Goal: Entertainment & Leisure: Consume media (video, audio)

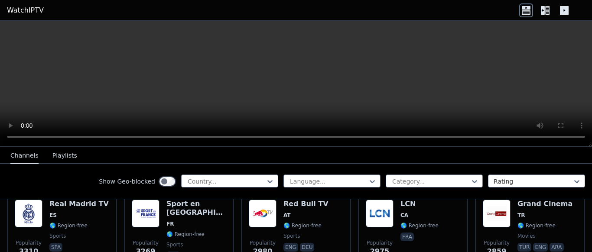
scroll to position [234, 0]
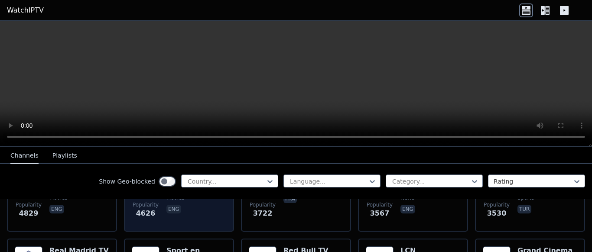
click at [199, 214] on div "Classic Cinema US 🌎 Region-free movies eng" at bounding box center [195, 193] width 58 height 62
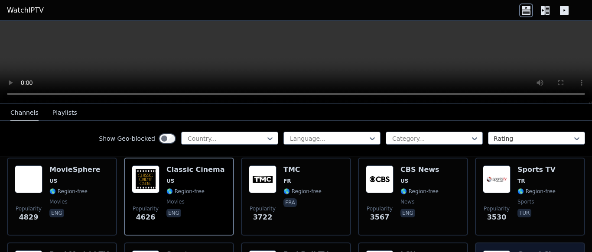
scroll to position [140, 0]
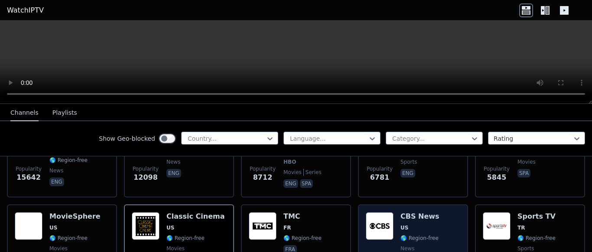
click at [417, 217] on div "CBS News US 🌎 Region-free news eng" at bounding box center [419, 243] width 39 height 62
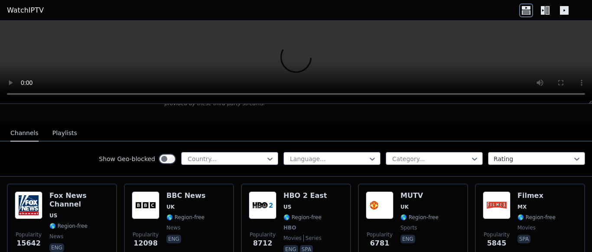
scroll to position [47, 0]
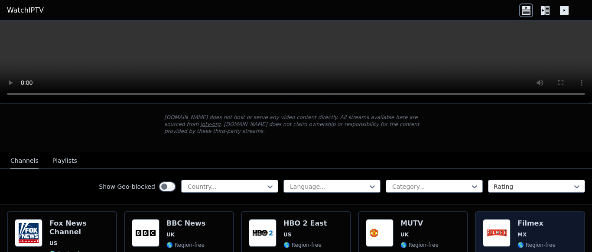
click at [501, 219] on img at bounding box center [497, 233] width 28 height 28
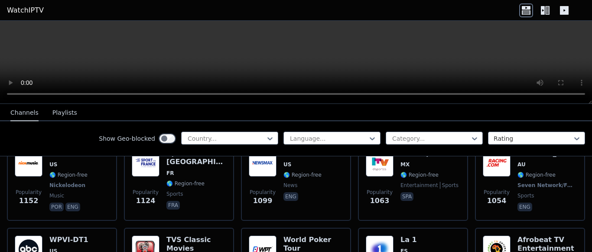
scroll to position [1170, 0]
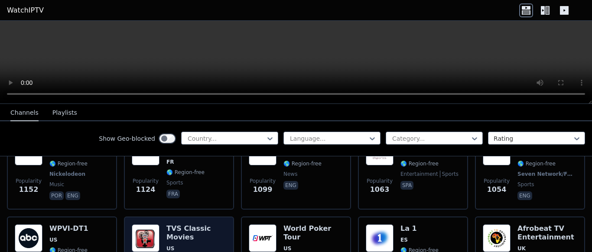
click at [205, 224] on h6 "TVS Classic Movies" at bounding box center [196, 232] width 60 height 17
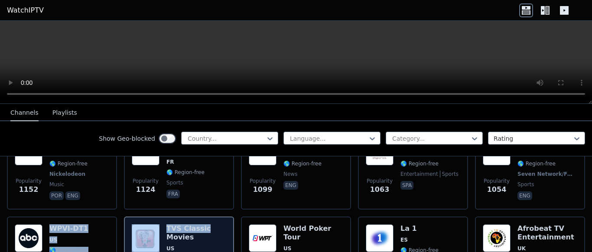
drag, startPoint x: 223, startPoint y: 215, endPoint x: 107, endPoint y: 206, distance: 116.0
click at [166, 224] on h6 "TVS Classic Movies" at bounding box center [196, 232] width 60 height 17
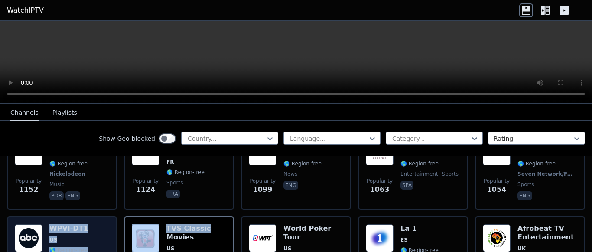
click at [108, 224] on div "Popularity 1037 WPVI-DT1 US 🌎 Region-free ABC news eng" at bounding box center [62, 256] width 94 height 64
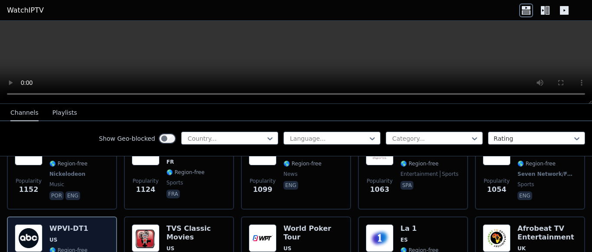
click at [46, 217] on div "Popularity 1037 WPVI-DT1 US 🌎 Region-free ABC news eng" at bounding box center [62, 257] width 110 height 80
click at [32, 224] on img at bounding box center [29, 238] width 28 height 28
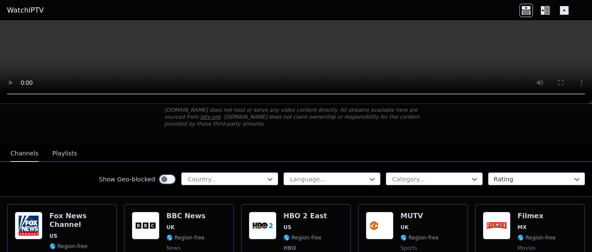
scroll to position [94, 0]
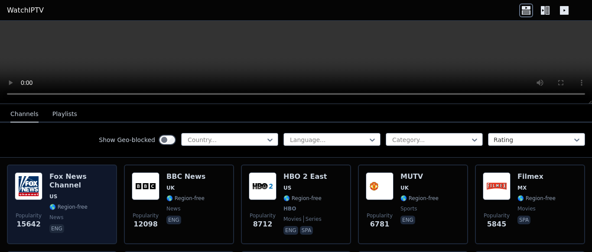
click at [81, 193] on span "US" at bounding box center [79, 196] width 60 height 7
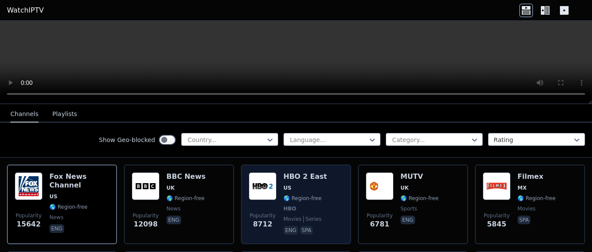
click at [321, 195] on div "Popularity 8712 HBO 2 East US 🌎 Region-free HBO movies series eng spa" at bounding box center [296, 204] width 94 height 64
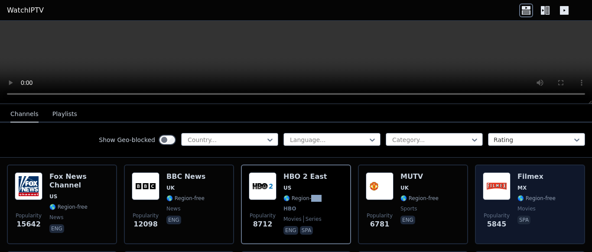
click at [504, 175] on img at bounding box center [497, 186] width 28 height 28
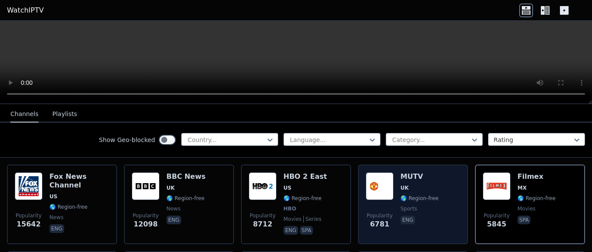
click at [427, 176] on div "MUTV UK 🌎 Region-free sports eng" at bounding box center [419, 204] width 38 height 64
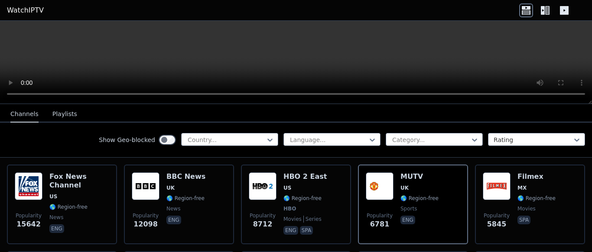
click at [69, 111] on button "Playlists" at bounding box center [64, 114] width 25 height 16
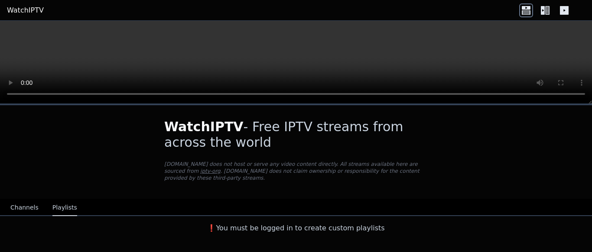
scroll to position [0, 0]
click at [22, 205] on button "Channels" at bounding box center [24, 208] width 28 height 16
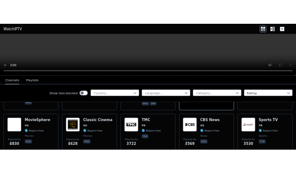
scroll to position [187, 0]
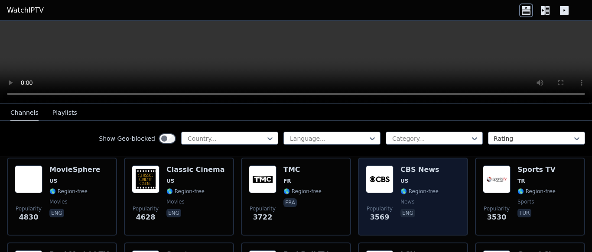
click at [388, 173] on img at bounding box center [380, 180] width 28 height 28
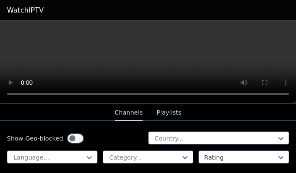
scroll to position [205, 0]
